Goal: Book appointment/travel/reservation

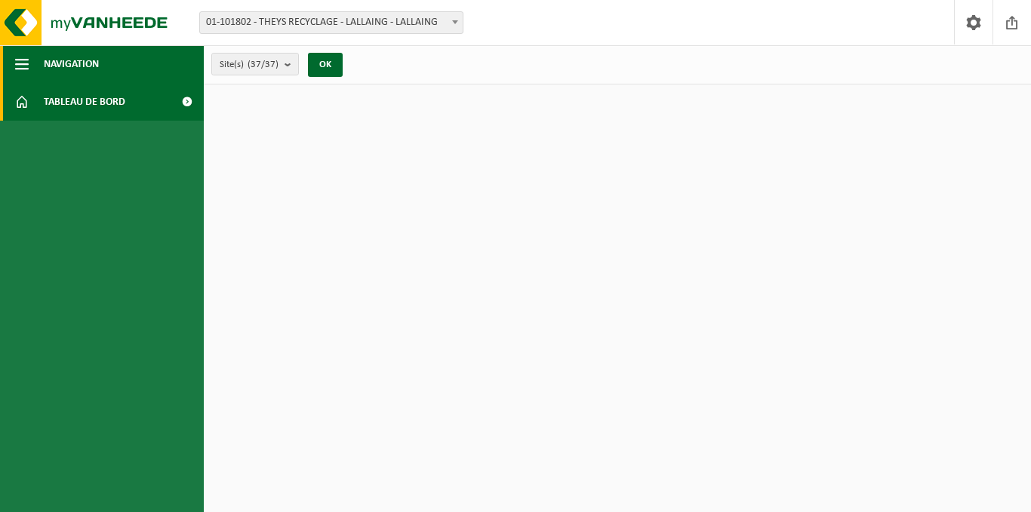
click at [67, 68] on span "Navigation" at bounding box center [71, 64] width 55 height 38
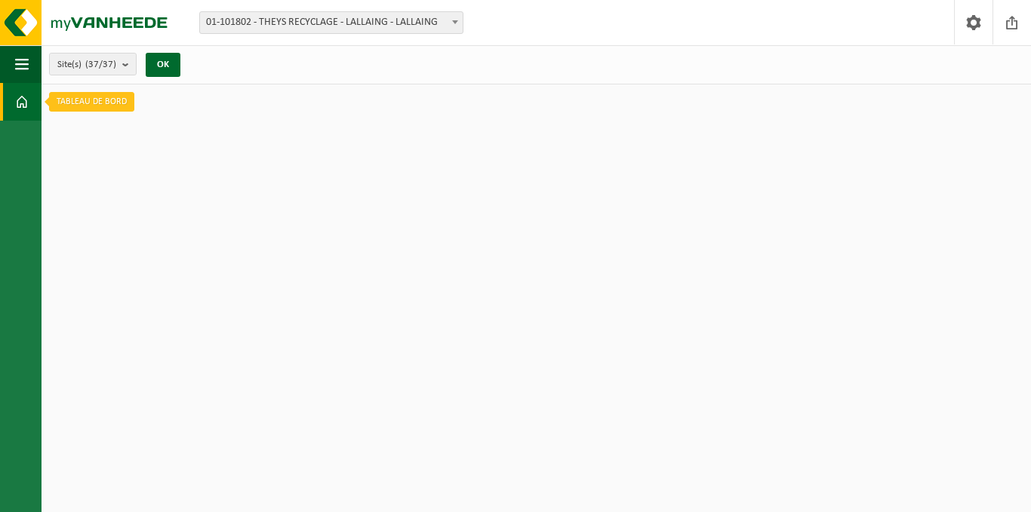
click at [26, 97] on span at bounding box center [22, 102] width 14 height 38
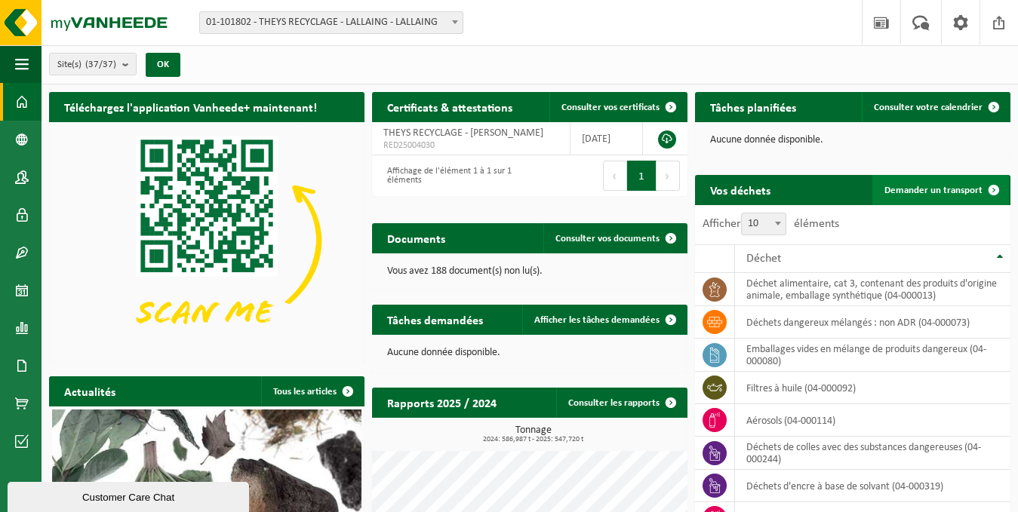
click at [925, 189] on span "Demander un transport" at bounding box center [933, 191] width 98 height 10
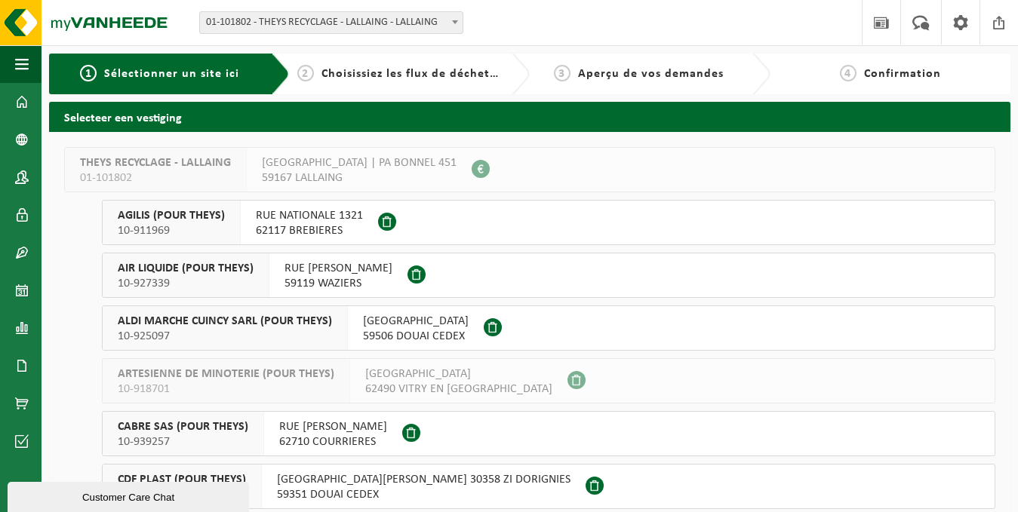
click at [455, 330] on span "59506 DOUAI CEDEX" at bounding box center [416, 336] width 106 height 15
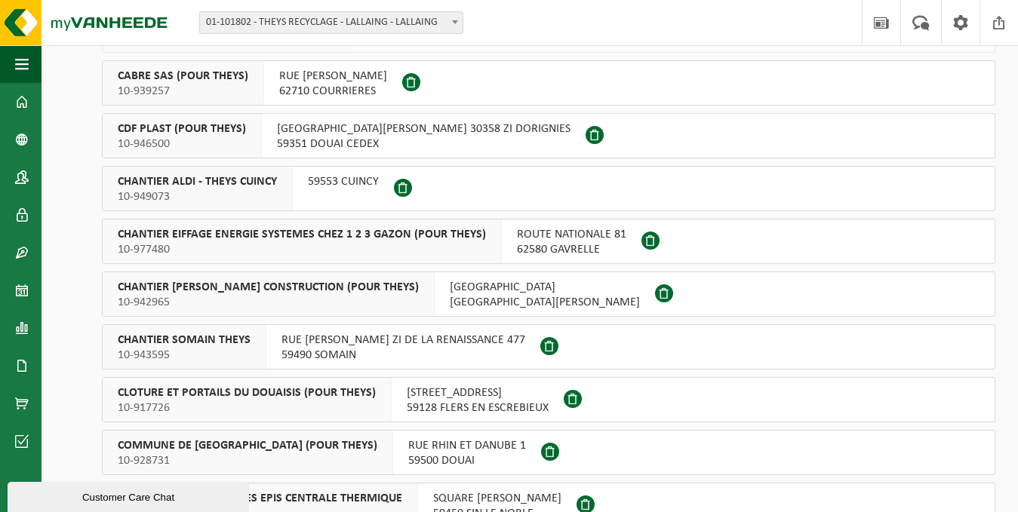
scroll to position [377, 0]
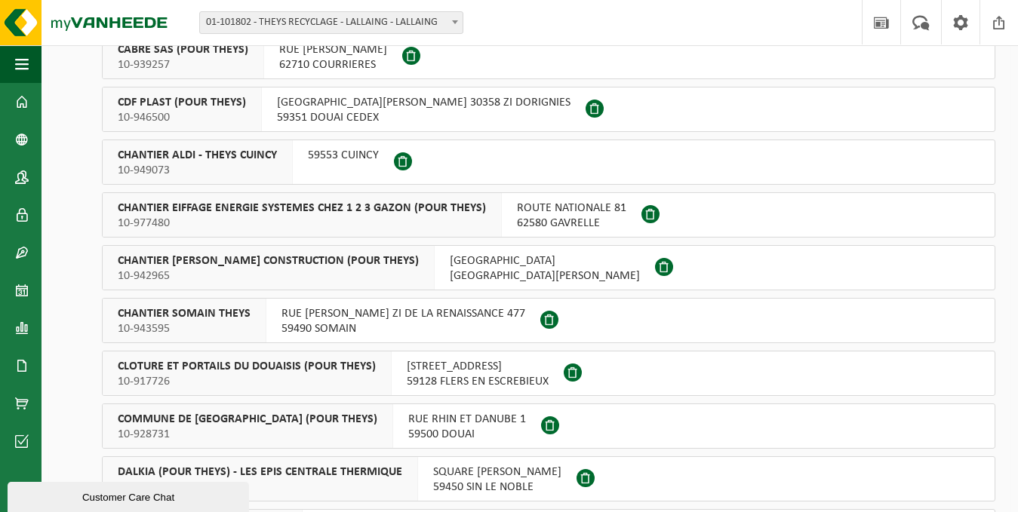
click at [271, 163] on span "10-949073" at bounding box center [197, 170] width 159 height 15
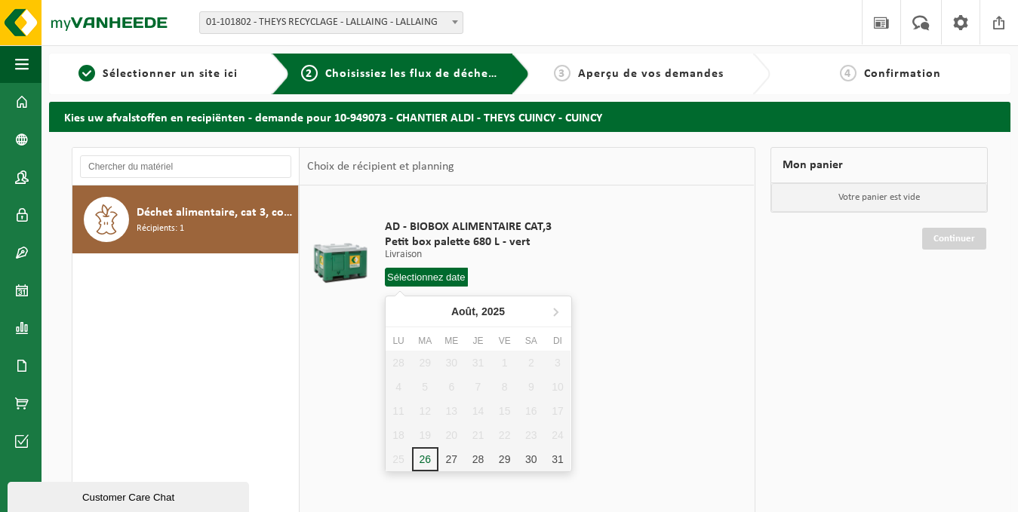
click at [437, 280] on input "text" at bounding box center [427, 277] width 84 height 19
click at [422, 455] on div "26" at bounding box center [425, 459] width 26 height 24
type input "à partir de 2025-08-26"
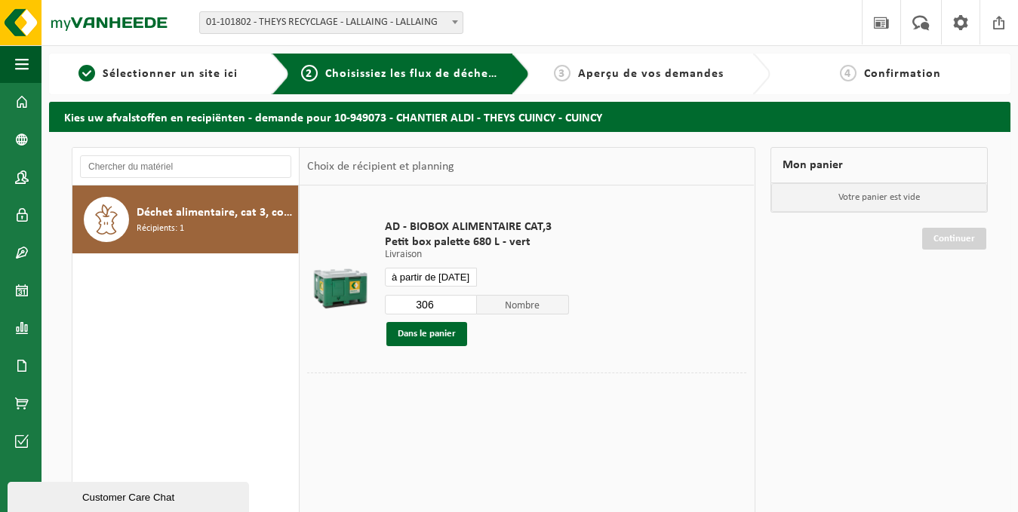
drag, startPoint x: 434, startPoint y: 333, endPoint x: 469, endPoint y: 324, distance: 35.9
click at [432, 333] on button "Dans le panier" at bounding box center [426, 334] width 81 height 24
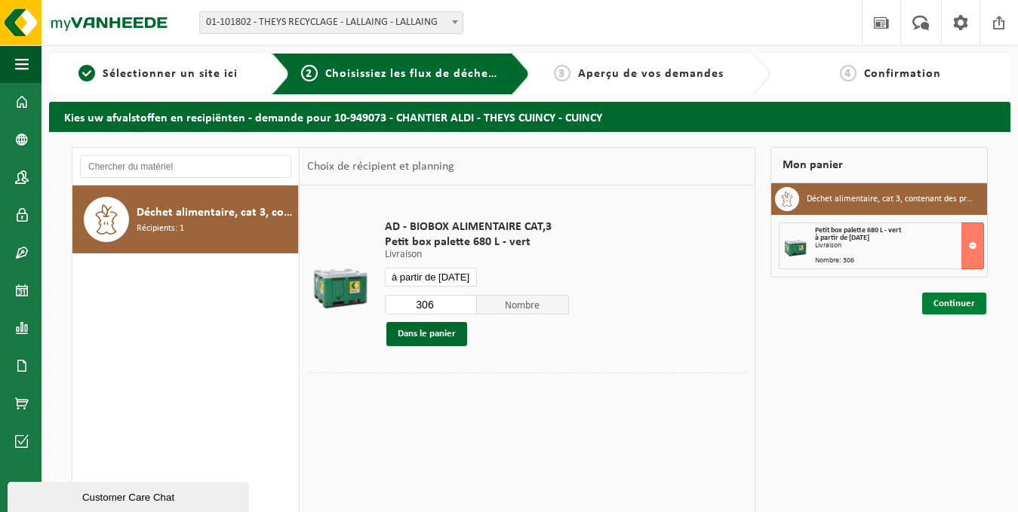
click at [954, 305] on link "Continuer" at bounding box center [954, 304] width 64 height 22
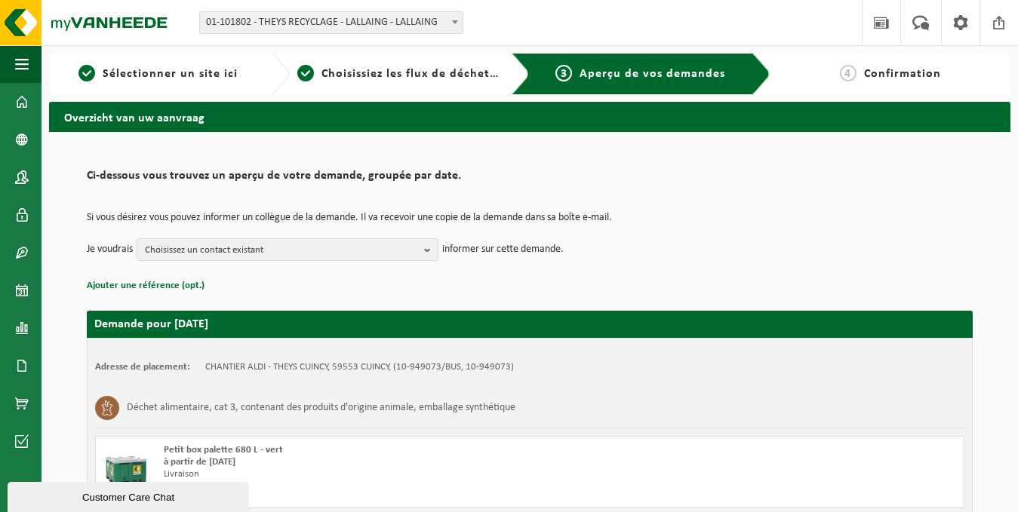
scroll to position [192, 0]
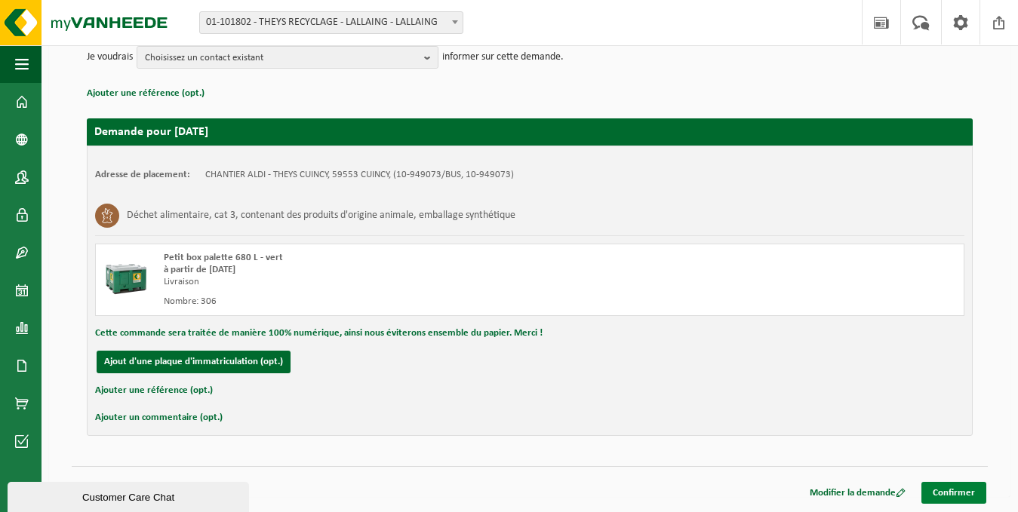
click at [963, 493] on link "Confirmer" at bounding box center [953, 493] width 65 height 22
